Goal: Find specific page/section: Find specific page/section

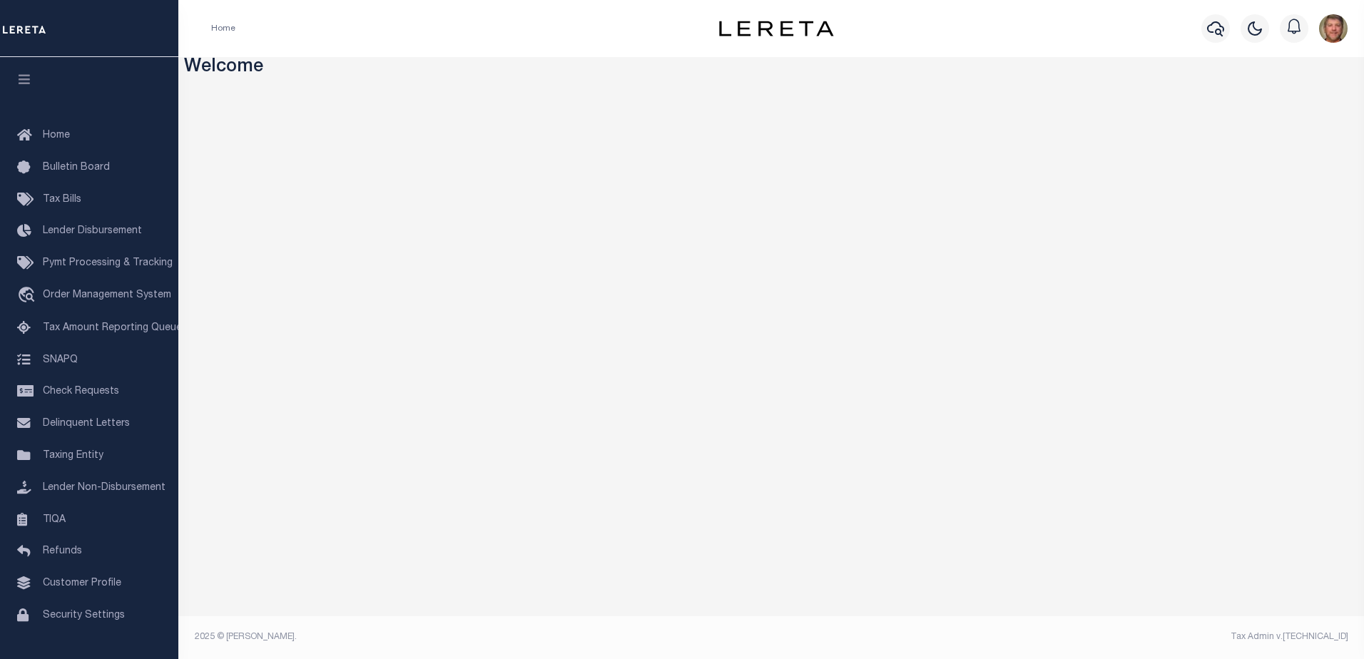
click at [1132, 22] on div "Profile Sign out" at bounding box center [1112, 29] width 481 height 50
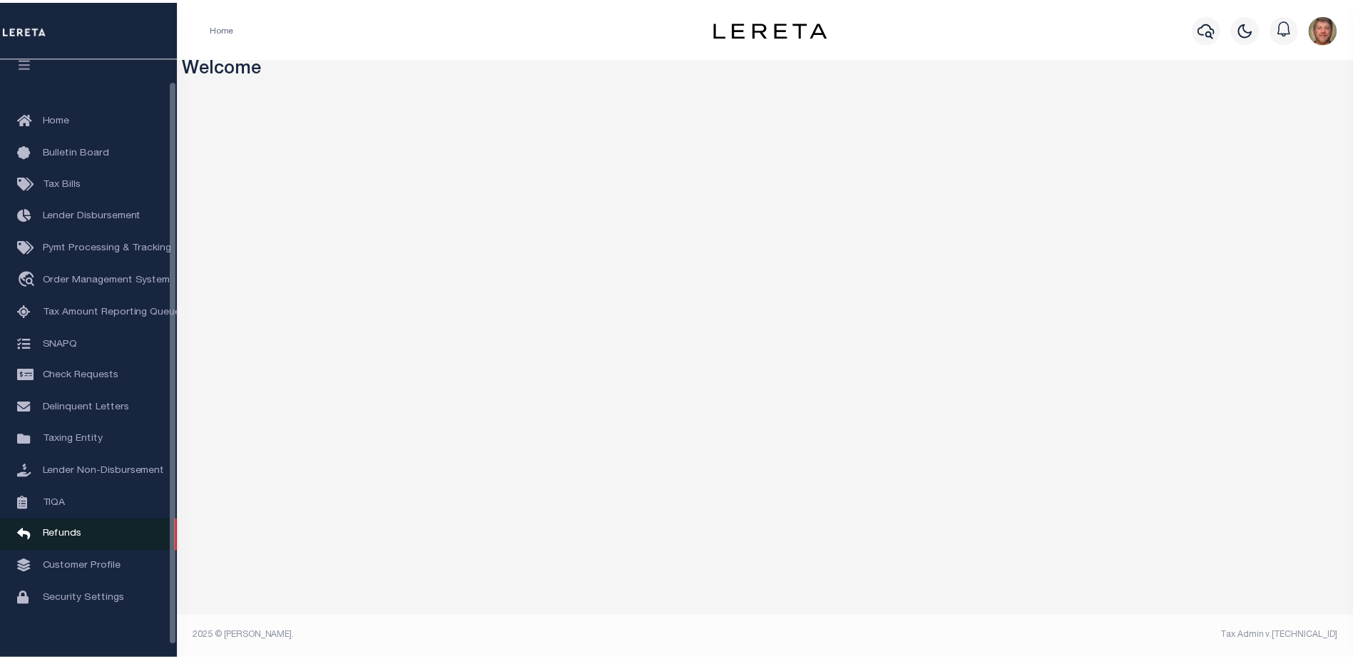
scroll to position [36, 0]
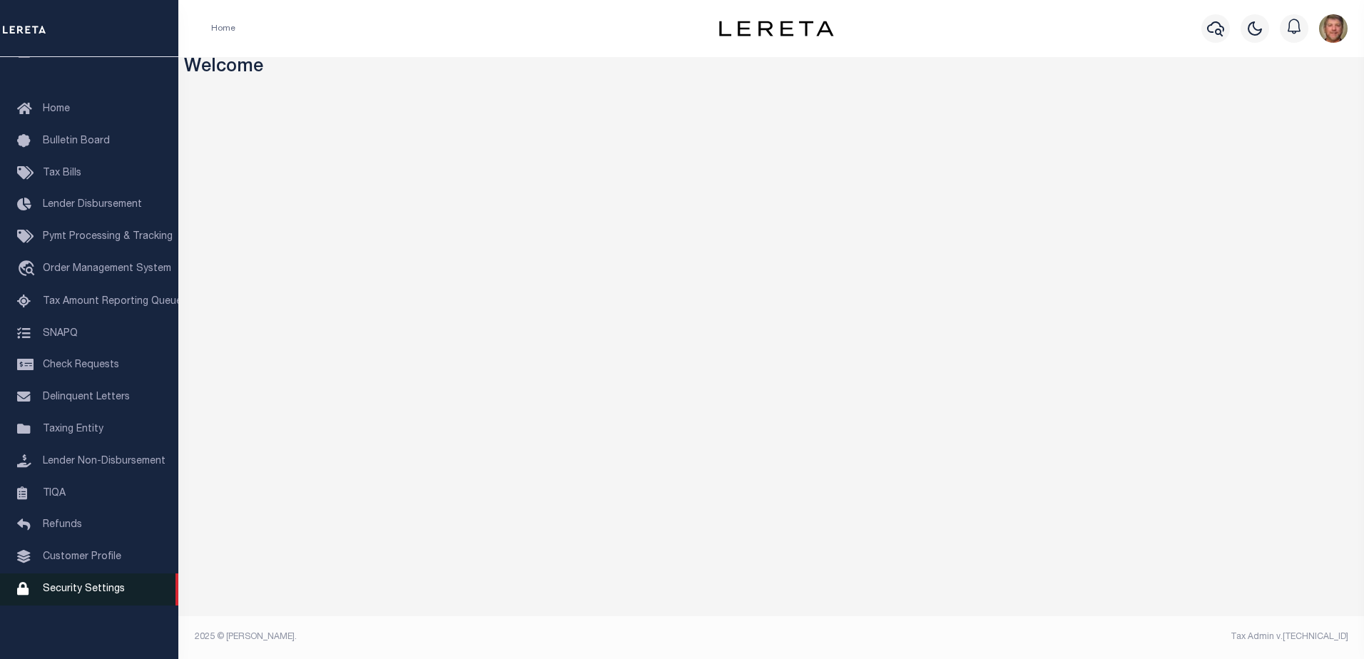
click at [86, 582] on link "Security Settings" at bounding box center [89, 589] width 178 height 32
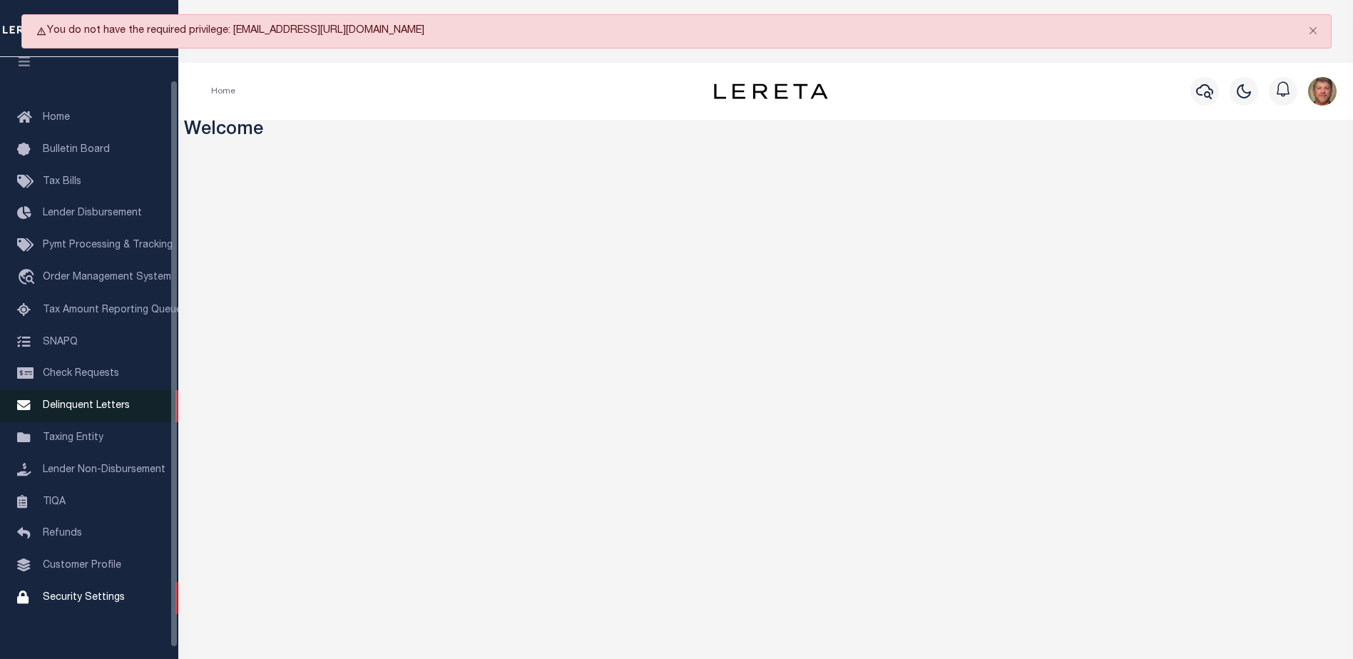
scroll to position [0, 0]
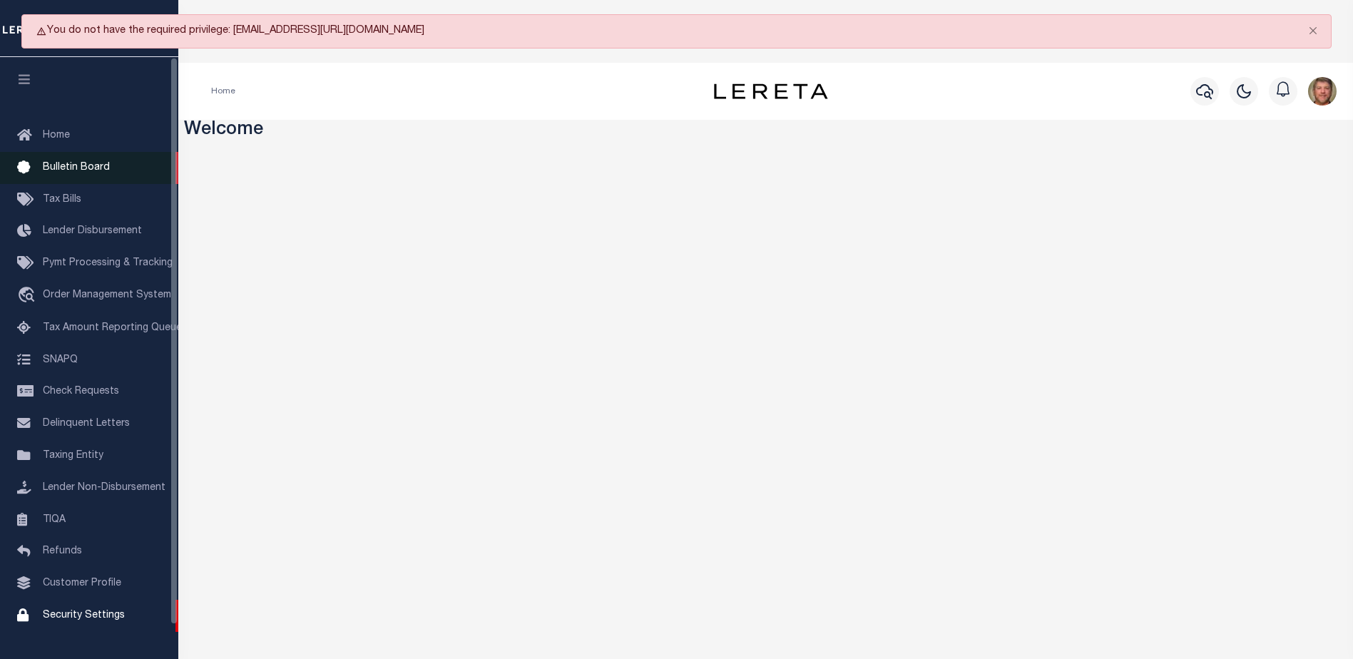
click at [76, 170] on span "Bulletin Board" at bounding box center [76, 168] width 67 height 10
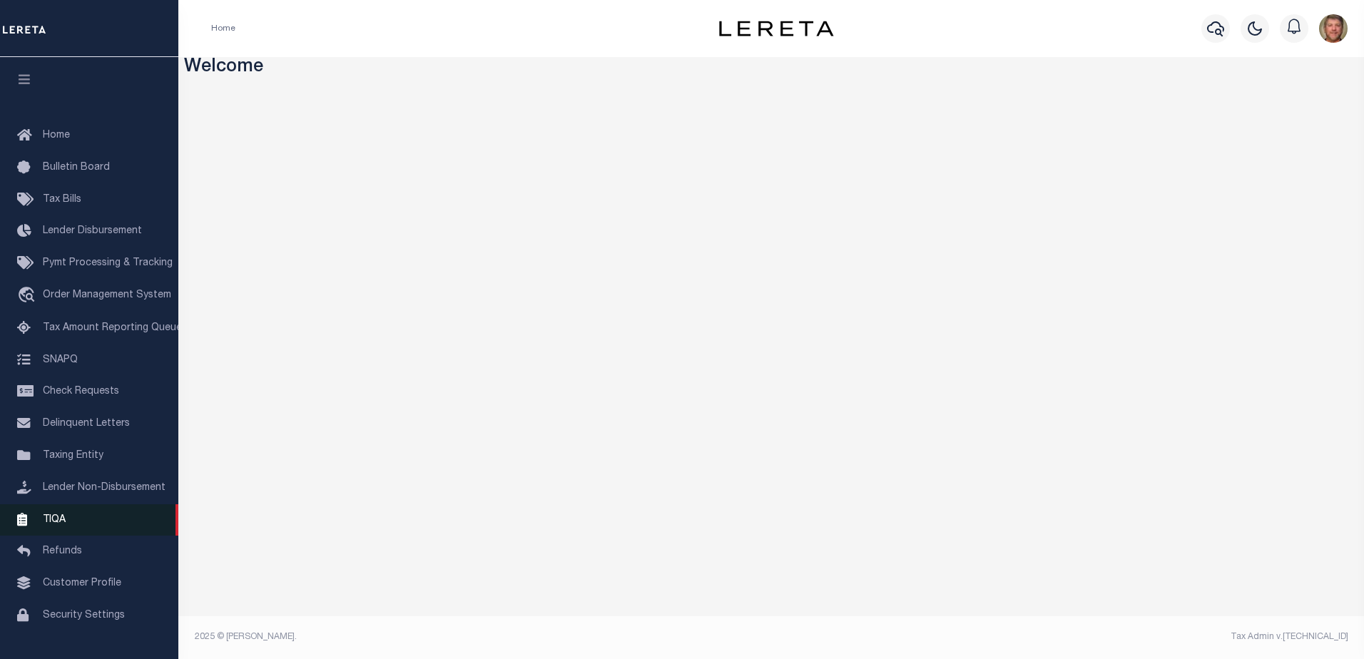
click at [59, 523] on span "TIQA" at bounding box center [54, 519] width 23 height 10
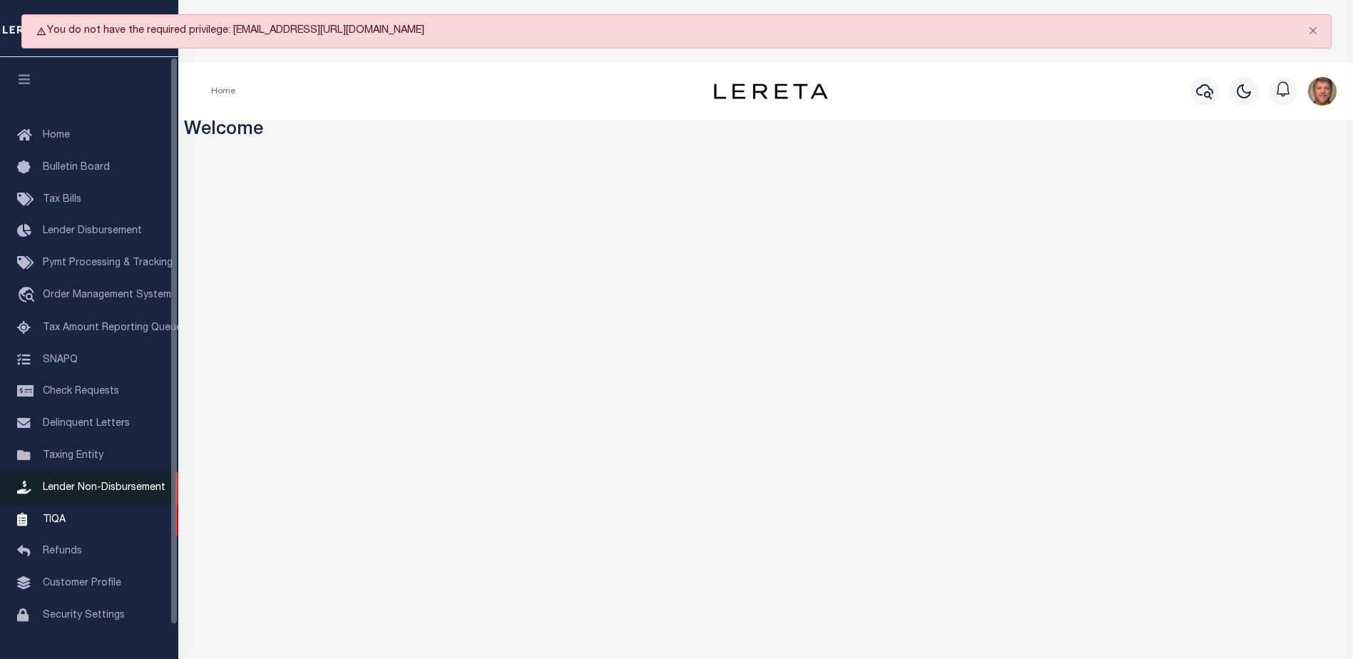
click at [97, 490] on span "Lender Non-Disbursement" at bounding box center [104, 488] width 123 height 10
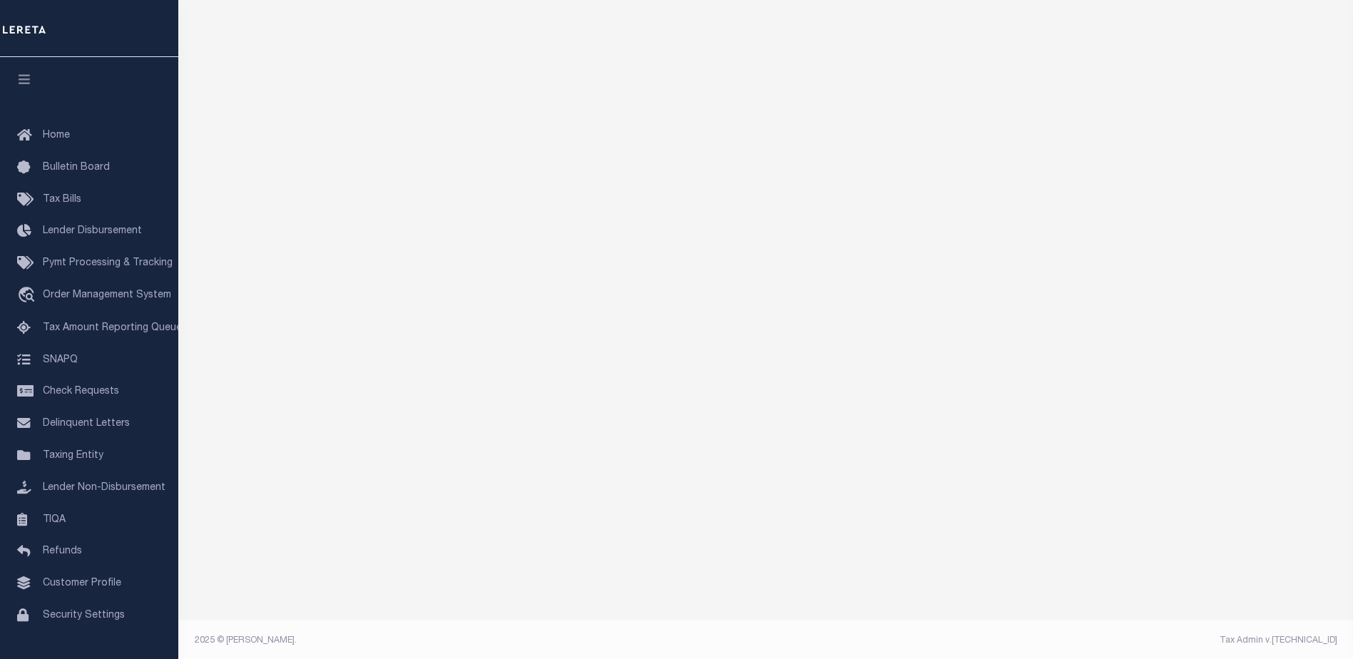
scroll to position [235, 0]
click at [21, 94] on button "button" at bounding box center [24, 81] width 48 height 48
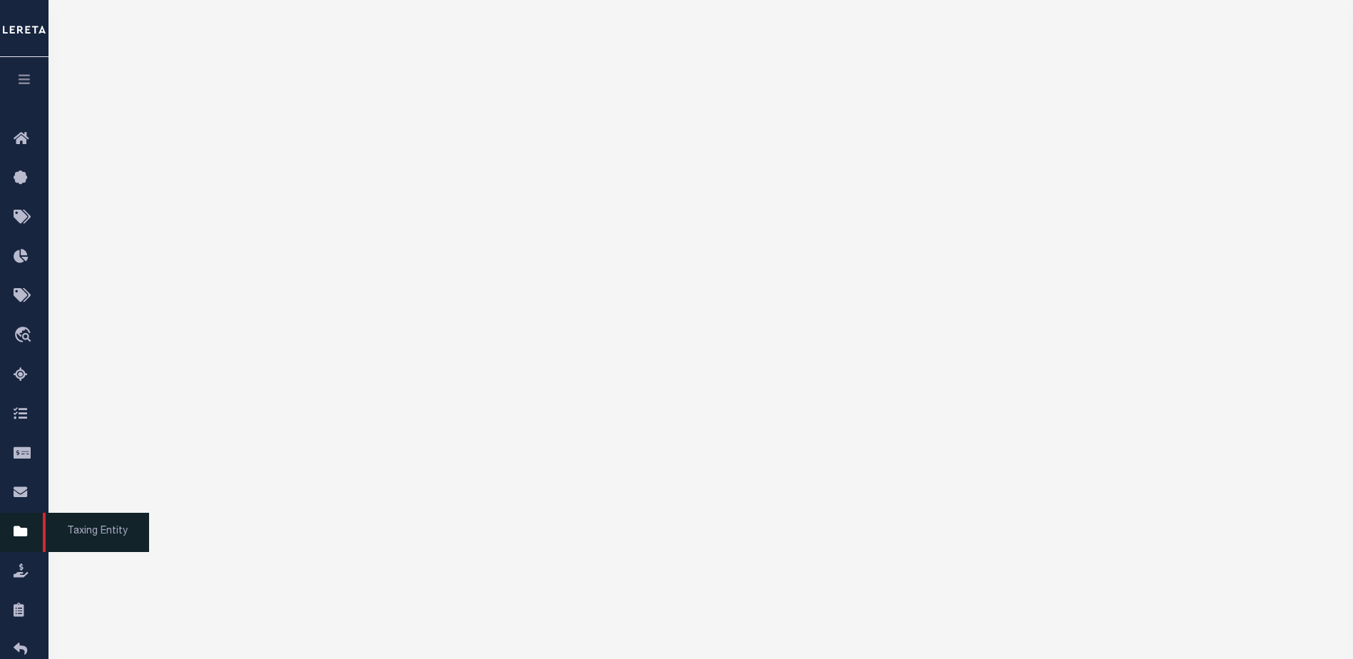
click at [19, 539] on icon at bounding box center [25, 532] width 23 height 18
